Goal: Navigation & Orientation: Find specific page/section

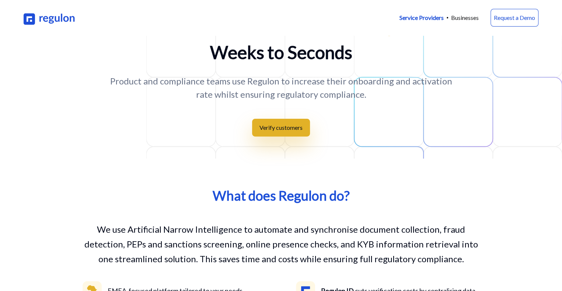
scroll to position [74, 0]
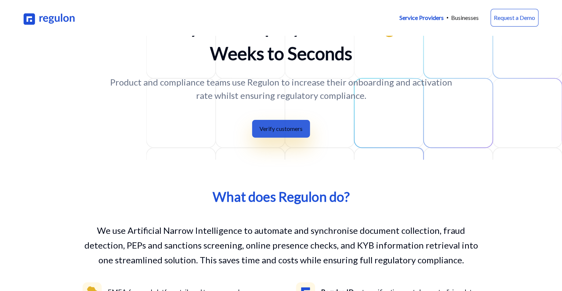
click at [258, 134] on button "Verify customers" at bounding box center [281, 129] width 58 height 18
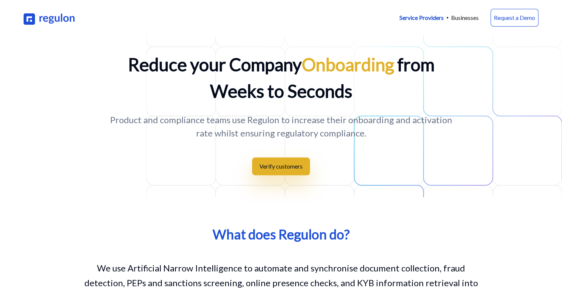
scroll to position [0, 0]
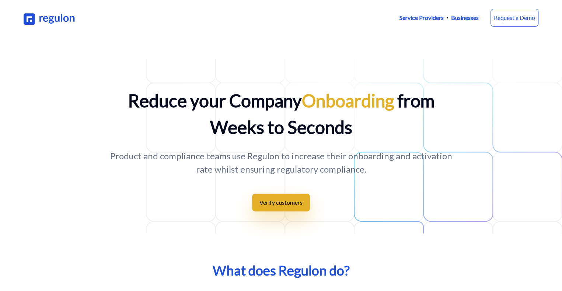
click at [468, 14] on p "Businesses" at bounding box center [465, 17] width 28 height 9
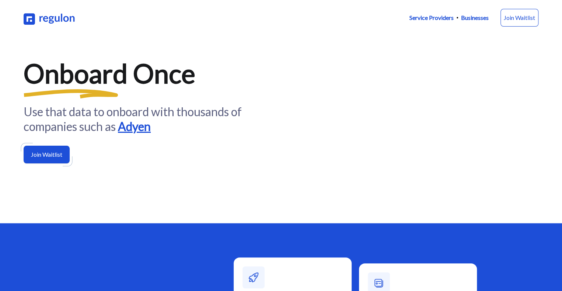
click at [422, 17] on p "Service Providers" at bounding box center [432, 17] width 44 height 9
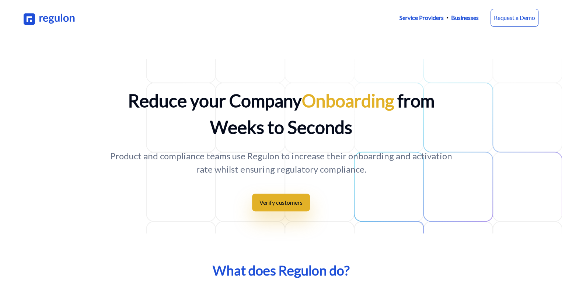
click at [457, 17] on p "Businesses" at bounding box center [465, 17] width 28 height 9
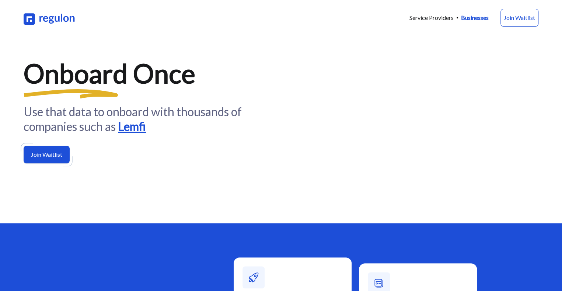
click at [66, 166] on icon at bounding box center [68, 161] width 10 height 10
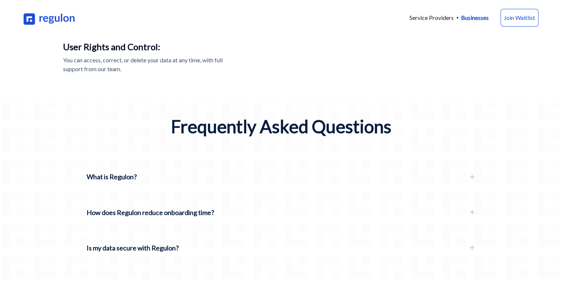
scroll to position [590, 0]
